Goal: Find contact information: Find contact information

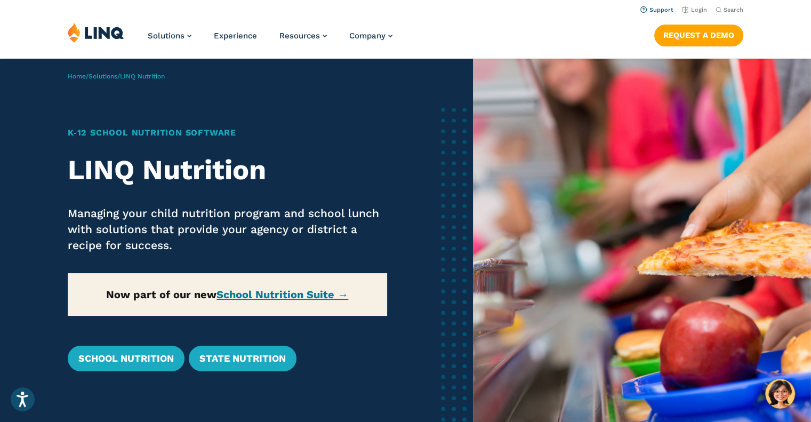
click at [664, 12] on link "Support" at bounding box center [657, 9] width 33 height 7
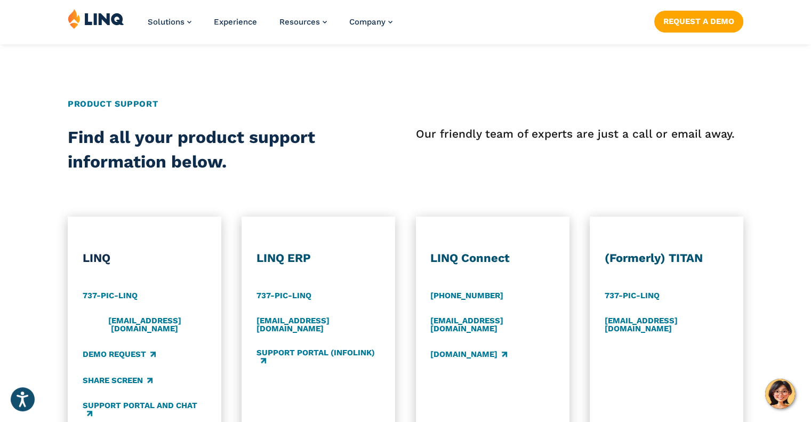
scroll to position [480, 0]
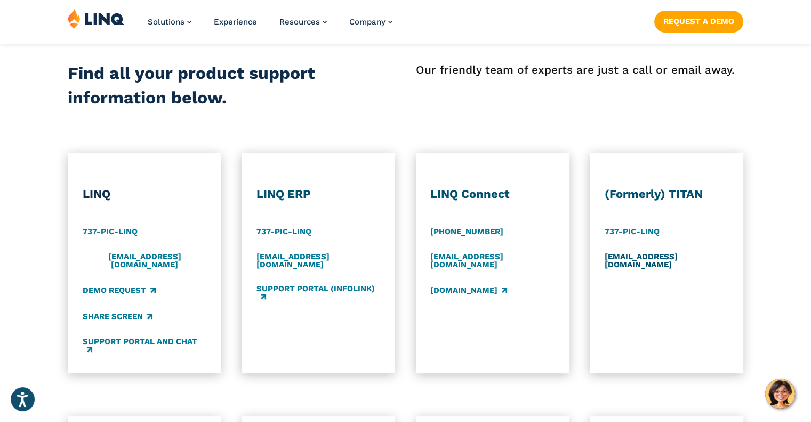
click at [634, 257] on link "support@titank12.com" at bounding box center [667, 261] width 124 height 18
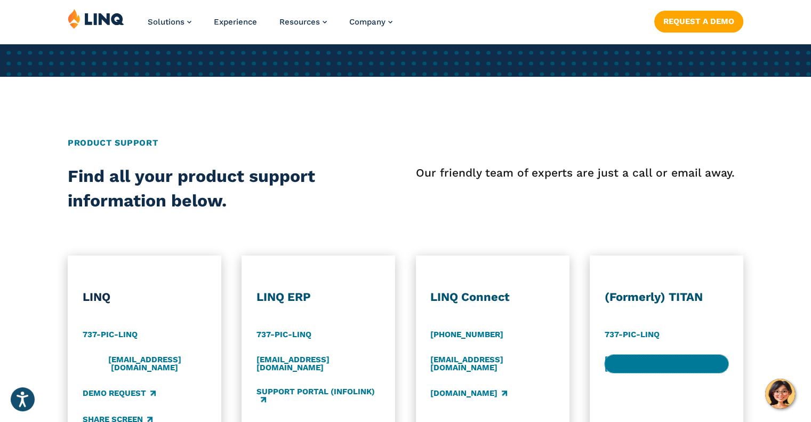
scroll to position [427, 0]
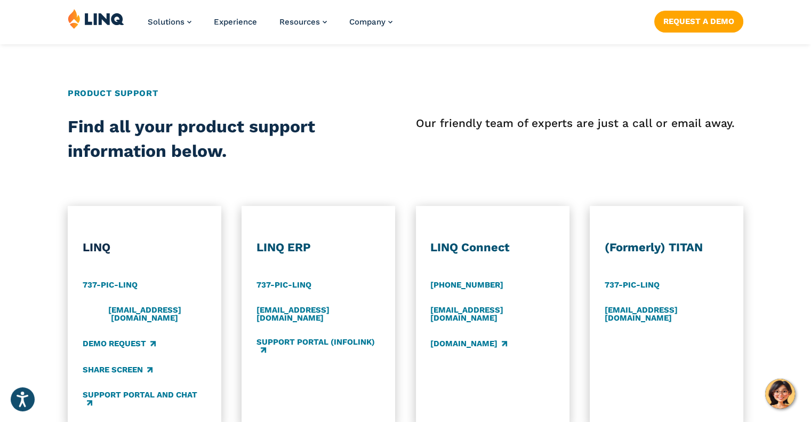
click at [662, 345] on div "(Formerly) TITAN 737-PIC-LINQ support@titank12.com" at bounding box center [667, 324] width 124 height 168
drag, startPoint x: 717, startPoint y: 309, endPoint x: 620, endPoint y: 296, distance: 97.4
click at [620, 296] on div "(Formerly) TITAN 737-PIC-LINQ support@titank12.com" at bounding box center [667, 324] width 124 height 168
copy div "support@titank12.com"
drag, startPoint x: 198, startPoint y: -31, endPoint x: 410, endPoint y: 142, distance: 273.7
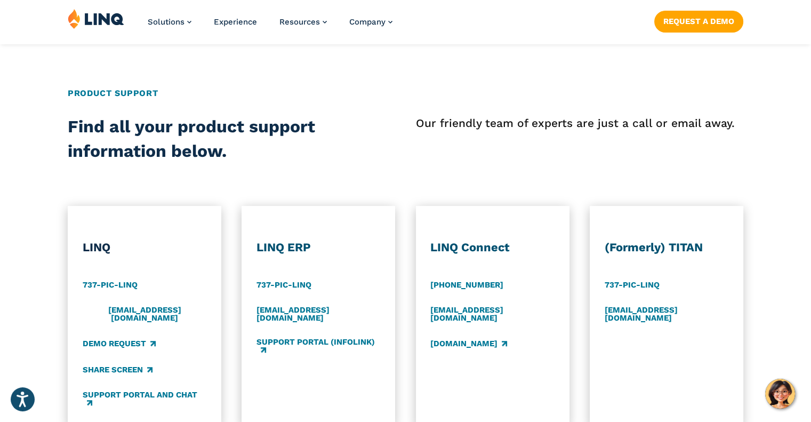
click at [410, 142] on div "Find all your product support information below. Our friendly team of experts a…" at bounding box center [405, 139] width 811 height 49
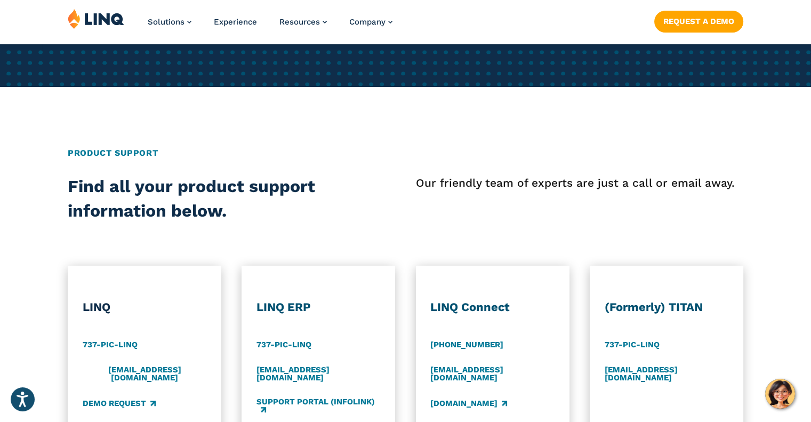
scroll to position [373, 0]
